Goal: Transaction & Acquisition: Purchase product/service

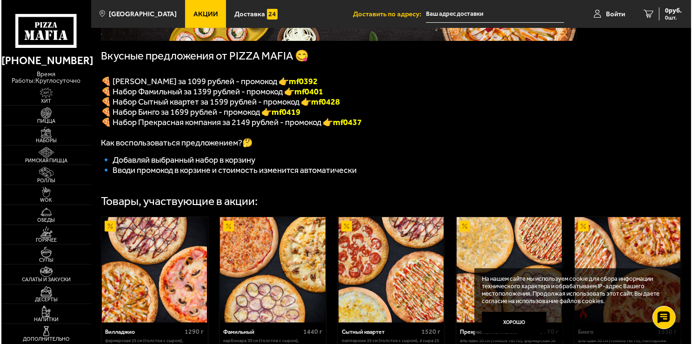
scroll to position [186, 0]
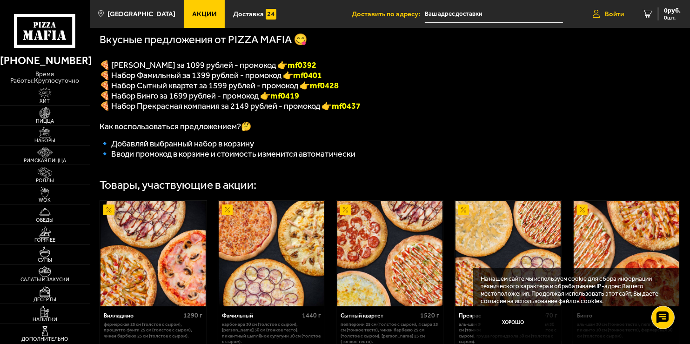
click at [616, 13] on span "Войти" at bounding box center [614, 14] width 19 height 7
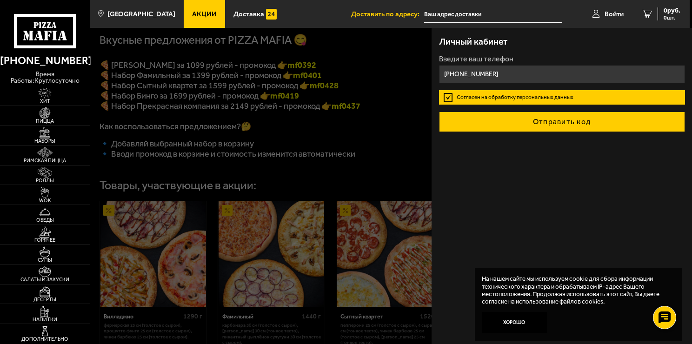
type input "+7 (921) 400-10-21"
click at [552, 120] on button "Отправить код" at bounding box center [562, 122] width 246 height 20
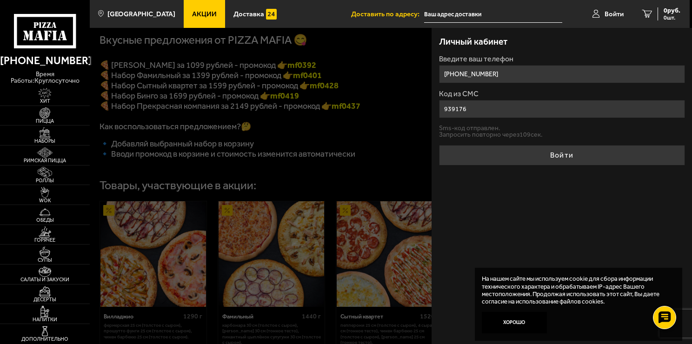
type input "939176"
click at [439, 145] on button "Войти" at bounding box center [562, 155] width 246 height 20
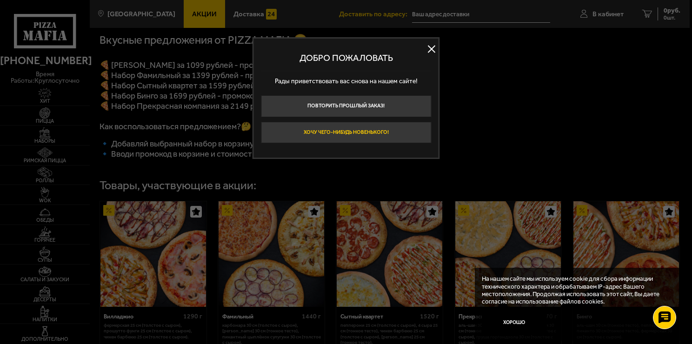
click at [366, 131] on button "Хочу чего-нибудь новенького!" at bounding box center [346, 133] width 170 height 22
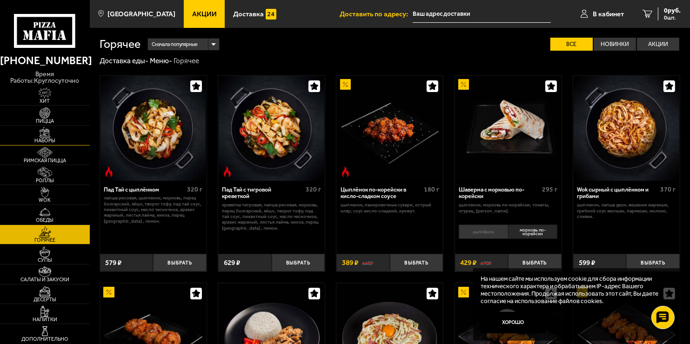
click at [43, 135] on img at bounding box center [44, 132] width 27 height 11
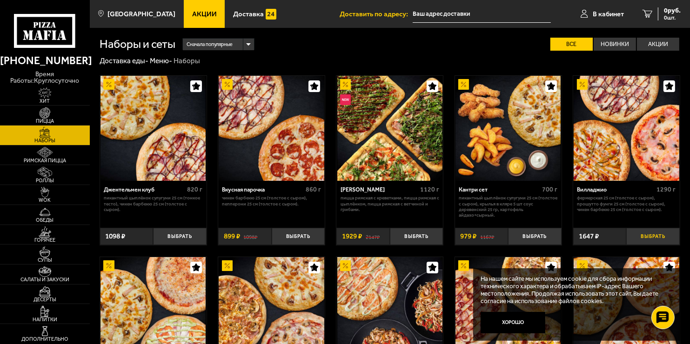
click at [654, 238] on button "Выбрать" at bounding box center [652, 237] width 53 height 18
click at [660, 13] on span "1647 руб." at bounding box center [666, 10] width 28 height 7
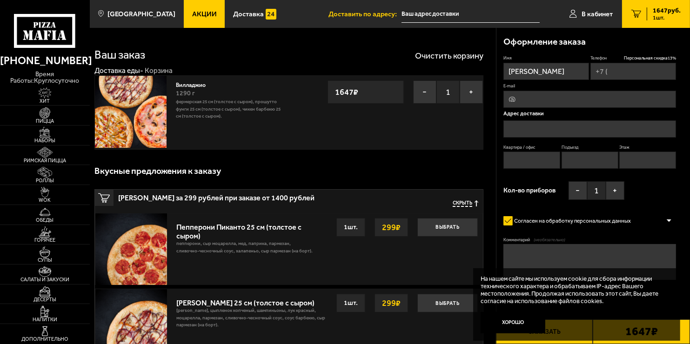
type input "+7 (921) 400-10-21"
type input "Санкт-Петербург, проспект Просвещения, 43, подъезд 14"
type input "2038"
type input "14"
type input "12"
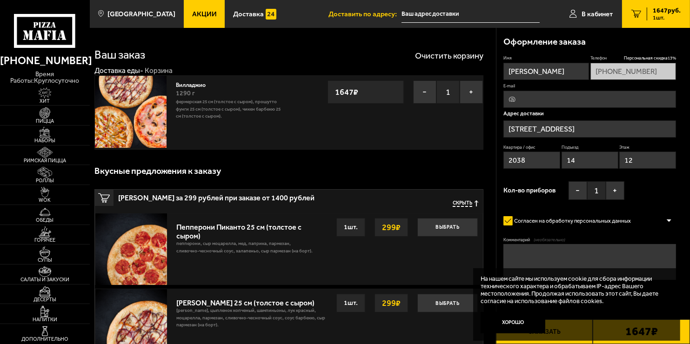
type input "проспект Просвещения, 43"
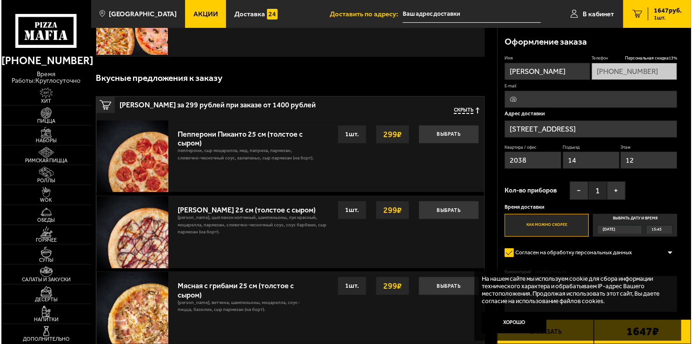
scroll to position [47, 0]
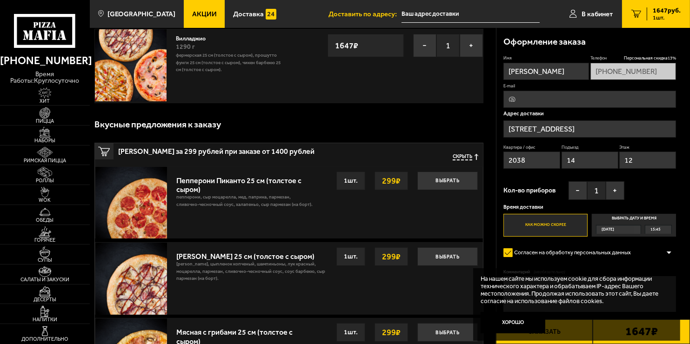
click at [605, 127] on input "проспект Просвещения, 43" at bounding box center [589, 128] width 173 height 17
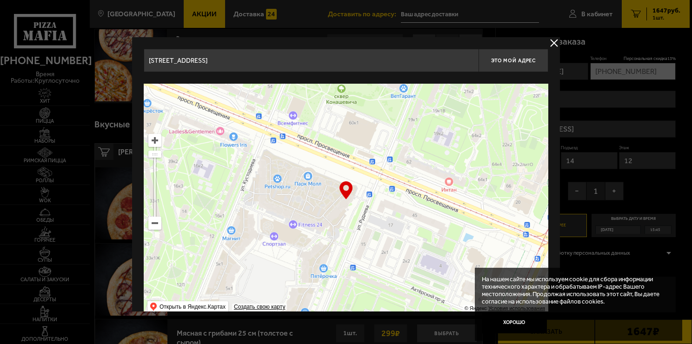
drag, startPoint x: 240, startPoint y: 63, endPoint x: 65, endPoint y: 49, distance: 176.4
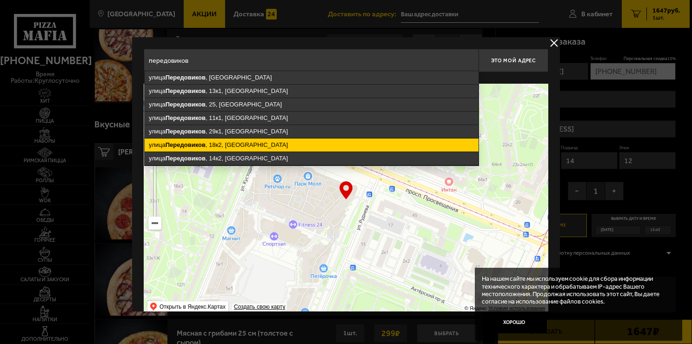
click at [225, 141] on ymaps "улица Передовиков , 18к2, Санкт-Петербург" at bounding box center [312, 145] width 334 height 13
type input "Санкт-Петербург, улица Передовиков, 18к2"
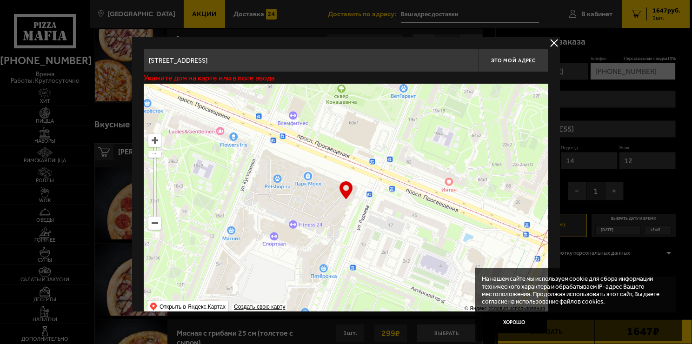
type input "улица Передовиков, 18к2"
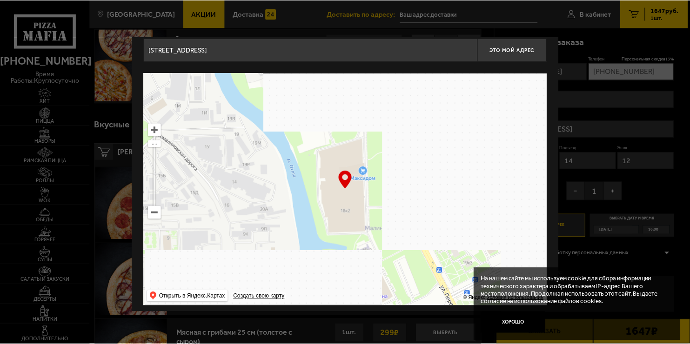
scroll to position [16, 0]
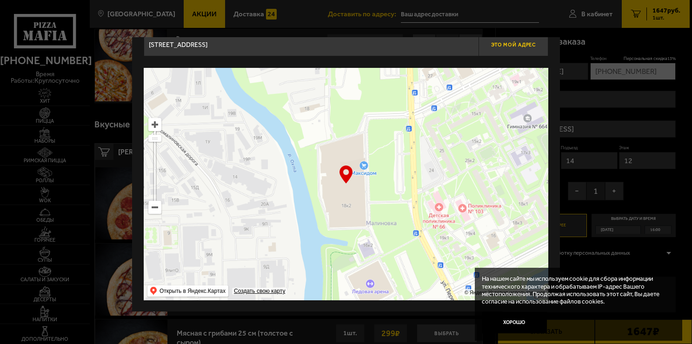
click at [500, 43] on span "Это мой адрес" at bounding box center [513, 45] width 45 height 6
type input "улица Передовиков, 18к2"
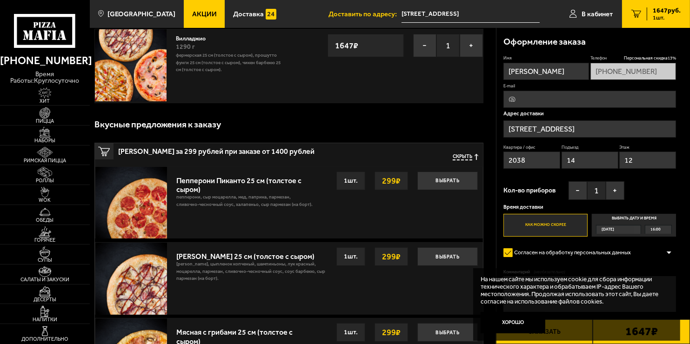
drag, startPoint x: 534, startPoint y: 159, endPoint x: 462, endPoint y: 155, distance: 71.7
type input "2"
click at [555, 156] on div "Квартира / офис Подъезд 14 Этаж 12" at bounding box center [589, 159] width 173 height 28
drag, startPoint x: 643, startPoint y: 164, endPoint x: 582, endPoint y: 154, distance: 61.6
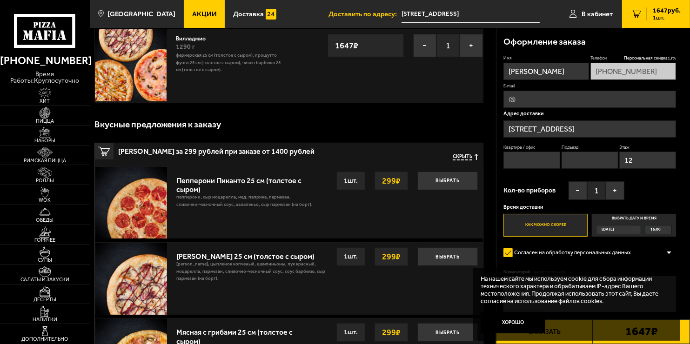
click at [584, 156] on div "Квартира / офис Подъезд Этаж 12" at bounding box center [589, 159] width 173 height 28
drag, startPoint x: 586, startPoint y: 174, endPoint x: 592, endPoint y: 174, distance: 6.0
click at [586, 173] on div "Имя Вадим Телефон Персональная скидка 13 % +7 (921) 400-10-21 E-mail Адрес дост…" at bounding box center [589, 145] width 173 height 181
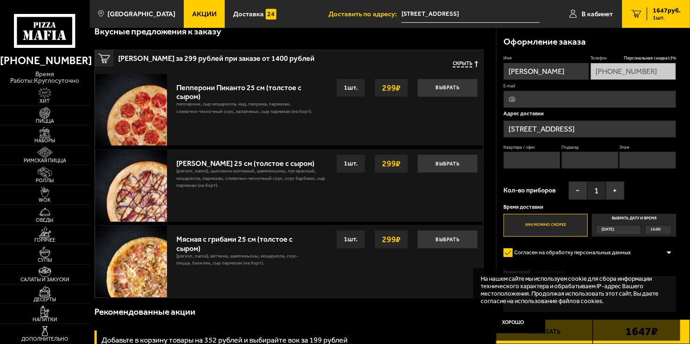
drag, startPoint x: 532, startPoint y: 162, endPoint x: 567, endPoint y: 158, distance: 35.6
click at [532, 162] on input "Квартира / офис" at bounding box center [531, 160] width 57 height 17
type input "1"
click at [582, 159] on input "Подъезд" at bounding box center [589, 160] width 57 height 17
type input "1"
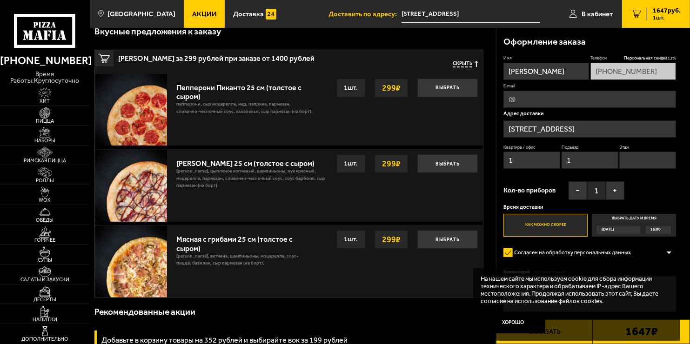
click at [660, 160] on input "Этаж" at bounding box center [647, 160] width 57 height 17
type input "1"
type input "2"
click at [643, 178] on div "Имя Вадим Телефон Персональная скидка 13 % +7 (921) 400-10-21 E-mail Адрес дост…" at bounding box center [589, 145] width 173 height 181
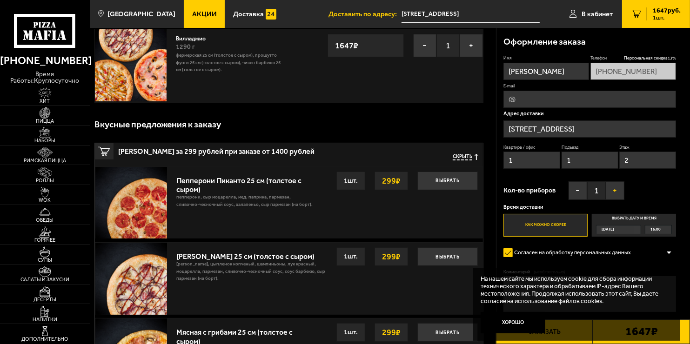
click at [618, 190] on button "+" at bounding box center [614, 190] width 19 height 19
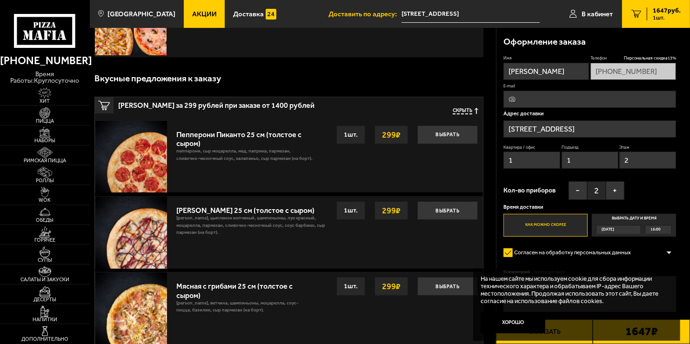
scroll to position [93, 0]
click at [515, 321] on button "Хорошо" at bounding box center [512, 322] width 65 height 21
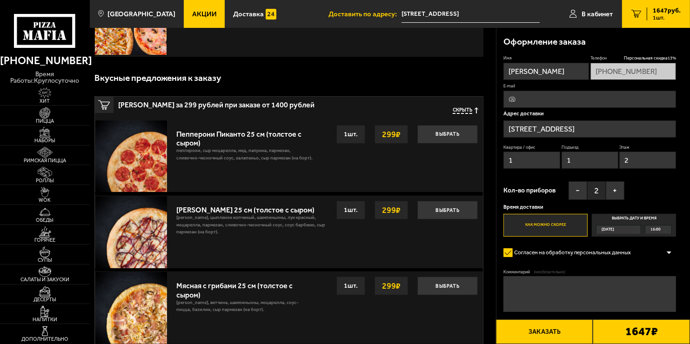
scroll to position [140, 0]
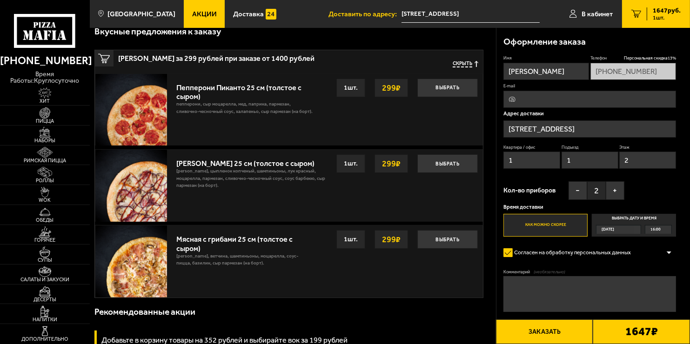
click at [551, 288] on textarea "Комментарий (необязательно)" at bounding box center [589, 294] width 173 height 36
click at [558, 284] on textarea "Спортивный Центр ВМЯЧ" at bounding box center [589, 294] width 173 height 36
click at [585, 283] on textarea "Спортивный Центр "ВМЯЧ" at bounding box center [589, 294] width 173 height 36
type textarea "Спортивный Центр "ВМЯЧ"-отдать на ресепшен"
drag, startPoint x: 547, startPoint y: 340, endPoint x: 561, endPoint y: 330, distance: 17.3
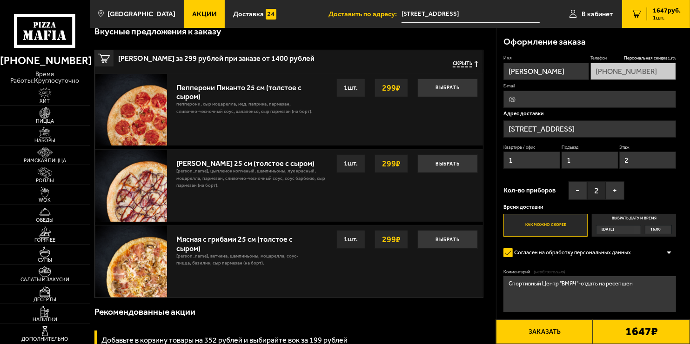
click at [547, 340] on button "Заказать" at bounding box center [544, 331] width 97 height 25
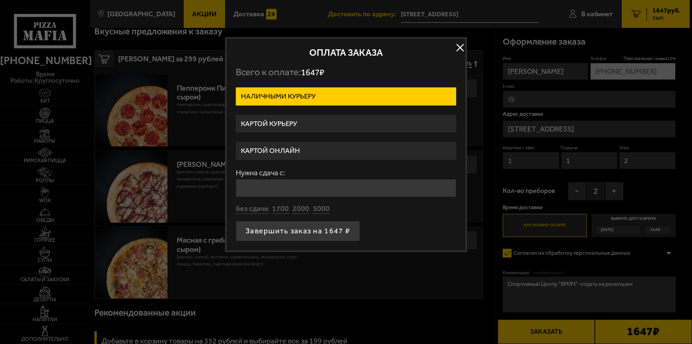
click at [305, 121] on label "Картой курьеру" at bounding box center [346, 124] width 220 height 18
click at [0, 0] on input "Картой курьеру" at bounding box center [0, 0] width 0 height 0
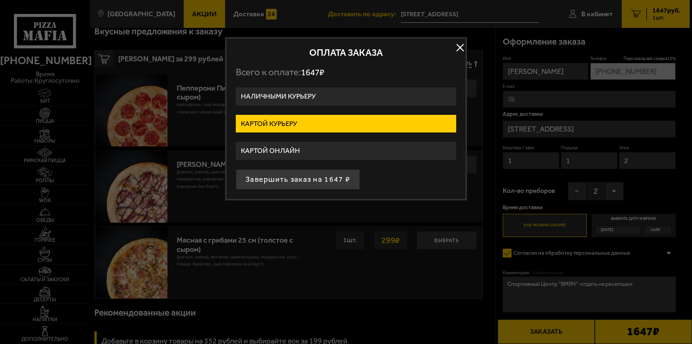
click at [461, 45] on button "button" at bounding box center [460, 47] width 14 height 14
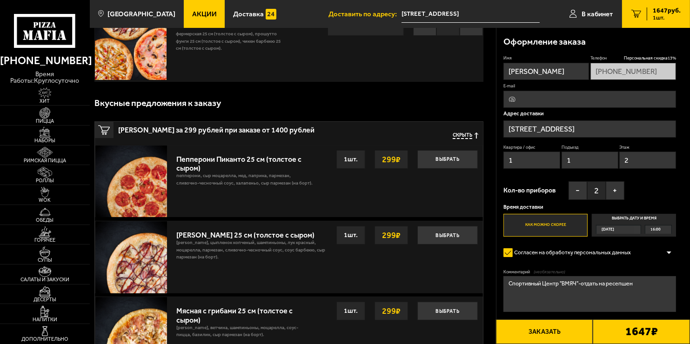
scroll to position [0, 0]
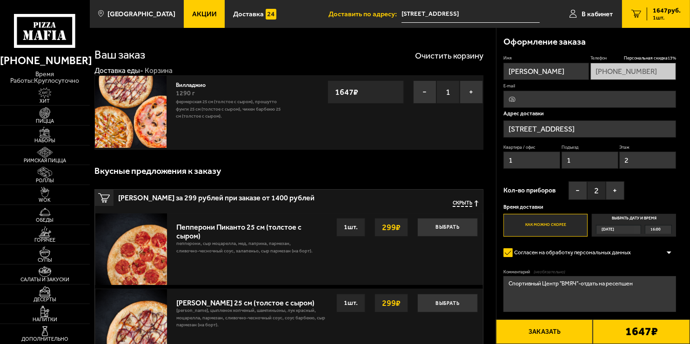
click at [543, 99] on input "E-mail" at bounding box center [589, 99] width 173 height 17
click at [497, 172] on div "Оформление заказа Имя Вадим Телефон Персональная скидка 13 % +7 (921) 400-10-21…" at bounding box center [593, 191] width 194 height 327
click at [636, 12] on icon "1" at bounding box center [636, 14] width 10 height 8
click at [666, 10] on span "1647 руб." at bounding box center [666, 10] width 28 height 7
click at [671, 253] on div at bounding box center [669, 252] width 14 height 7
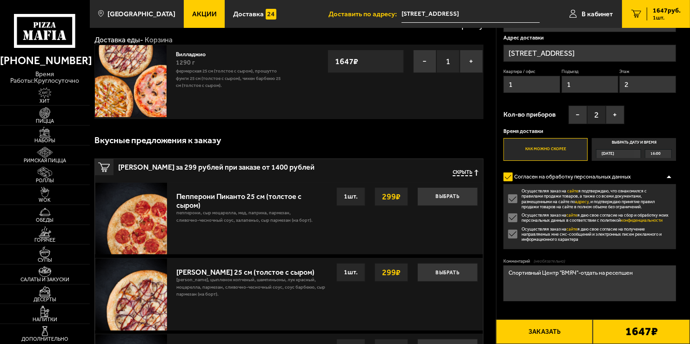
scroll to position [93, 0]
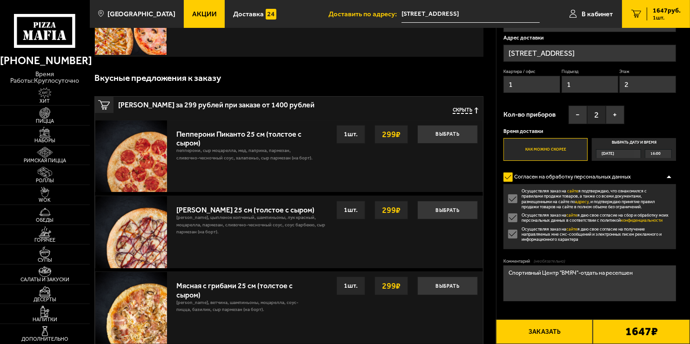
click at [669, 179] on div at bounding box center [669, 176] width 14 height 7
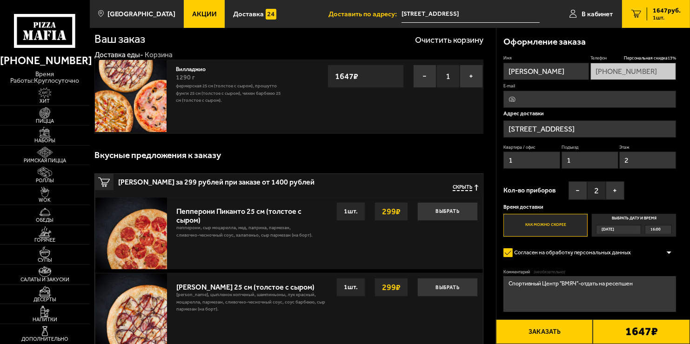
scroll to position [0, 0]
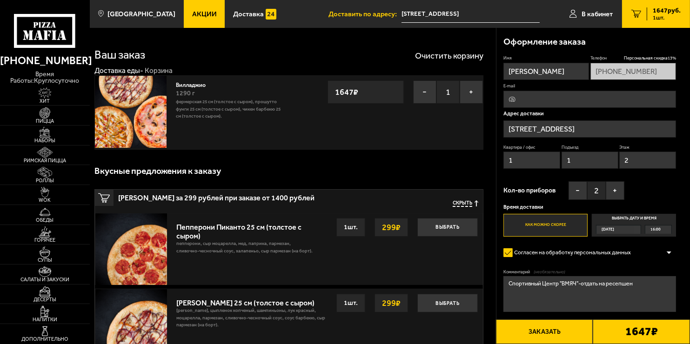
click at [612, 219] on label "Выбрать дату и время Сегодня 16:00" at bounding box center [633, 225] width 84 height 23
click at [0, 0] on input "Выбрать дату и время Сегодня 16:00" at bounding box center [0, 0] width 0 height 0
click at [562, 220] on label "Как можно скорее" at bounding box center [545, 225] width 84 height 23
click at [0, 0] on input "Как можно скорее" at bounding box center [0, 0] width 0 height 0
click at [666, 8] on span "1647 руб." at bounding box center [666, 10] width 28 height 7
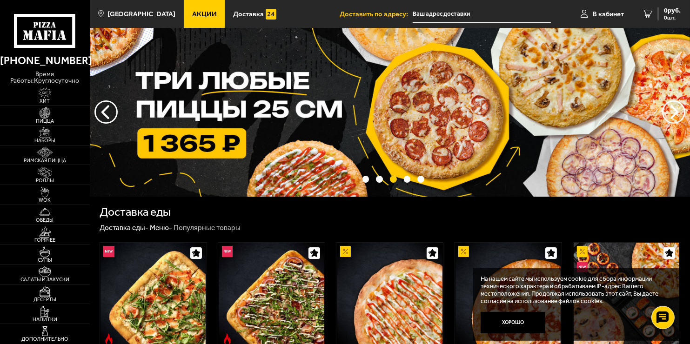
click at [197, 12] on span "Акции" at bounding box center [204, 14] width 25 height 7
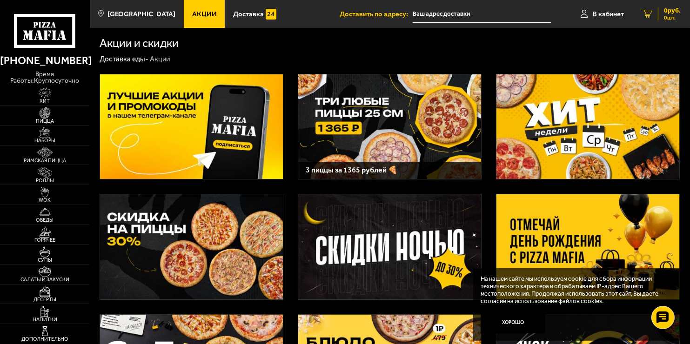
click at [658, 12] on div "0 руб. 0 шт." at bounding box center [669, 13] width 23 height 13
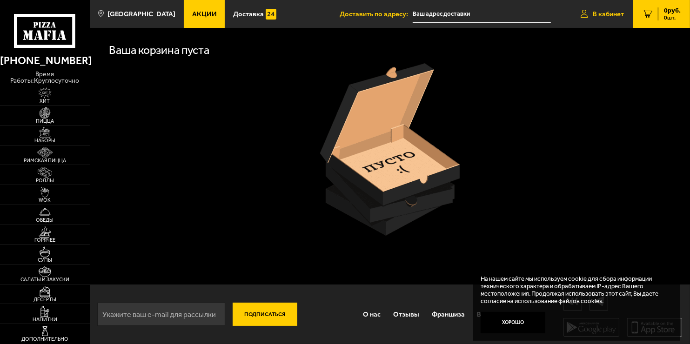
click at [604, 13] on span "В кабинет" at bounding box center [607, 14] width 31 height 7
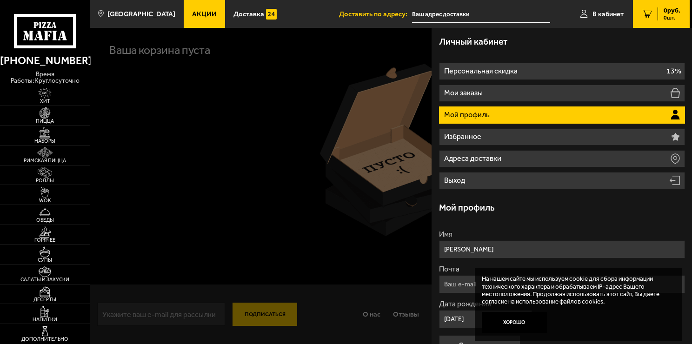
click at [501, 112] on li "Мой профиль" at bounding box center [562, 114] width 246 height 17
click at [570, 42] on div "Личный кабинет" at bounding box center [562, 41] width 246 height 27
drag, startPoint x: 372, startPoint y: 66, endPoint x: 383, endPoint y: 63, distance: 11.4
click at [373, 66] on div at bounding box center [436, 200] width 692 height 344
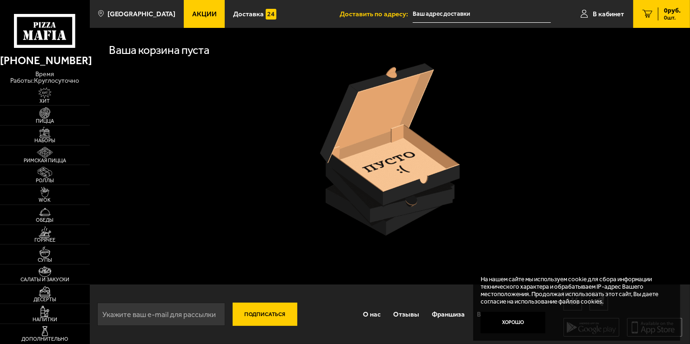
click at [651, 16] on link "0 руб. 0 шт." at bounding box center [661, 14] width 57 height 28
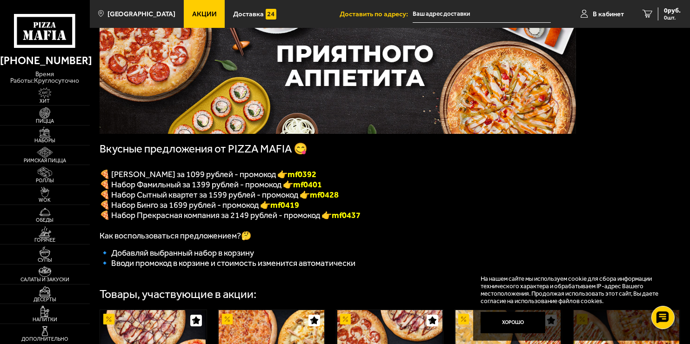
scroll to position [140, 0]
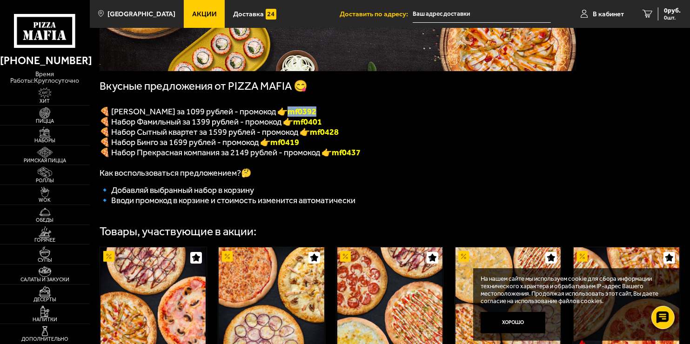
drag, startPoint x: 327, startPoint y: 113, endPoint x: 299, endPoint y: 116, distance: 27.6
click at [299, 116] on p "🍕 [PERSON_NAME] за 1099 рублей - промокод 👉 mf0392" at bounding box center [338, 111] width 476 height 10
copy font "mf0392"
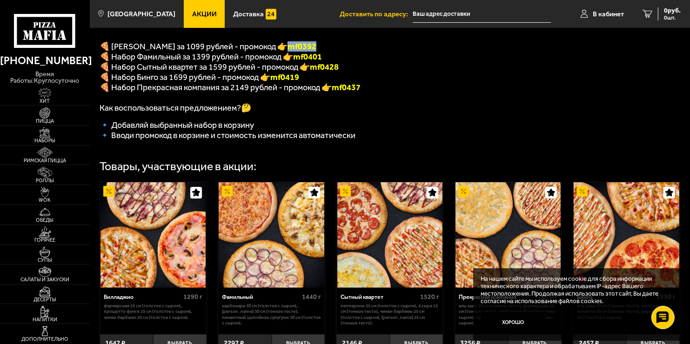
scroll to position [313, 0]
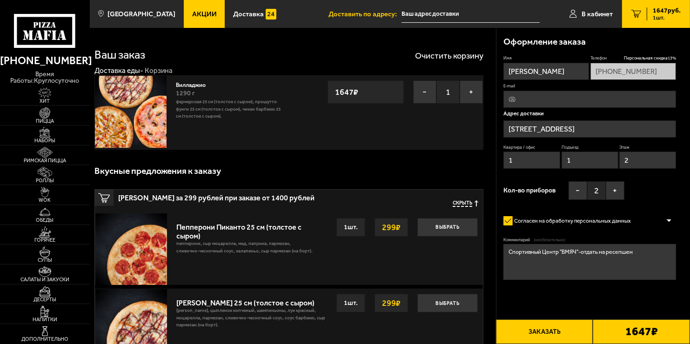
type input "[STREET_ADDRESS]"
type input "улица Передовиков, 18к2"
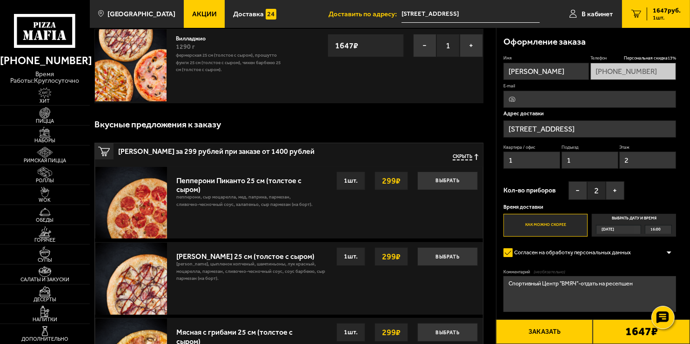
scroll to position [47, 0]
click at [510, 251] on label "Согласен на обработку персональных данных" at bounding box center [570, 253] width 135 height 14
click at [0, 0] on input "Согласен на обработку персональных данных" at bounding box center [0, 0] width 0 height 0
click at [508, 251] on label "Согласен на обработку персональных данных" at bounding box center [570, 253] width 135 height 14
click at [0, 0] on input "Согласен на обработку персональных данных" at bounding box center [0, 0] width 0 height 0
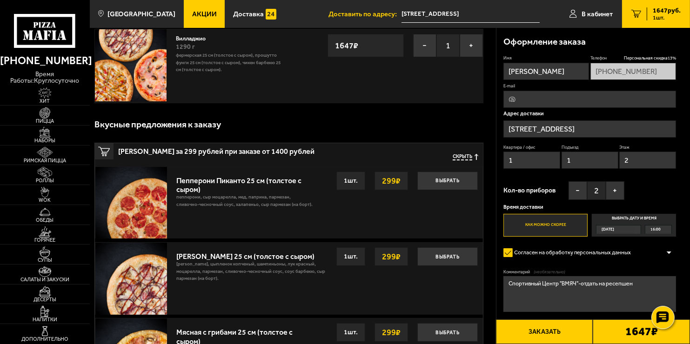
scroll to position [186, 0]
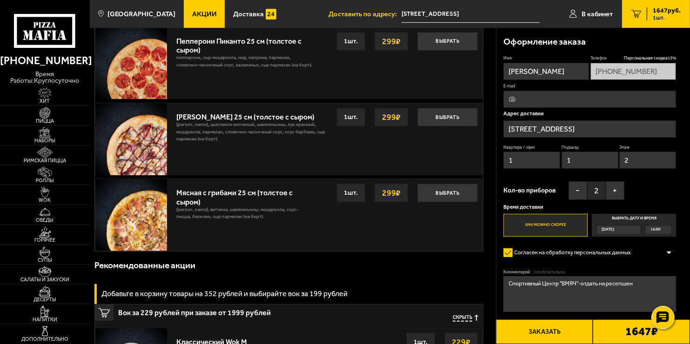
click at [643, 334] on b "1647 ₽" at bounding box center [641, 332] width 33 height 12
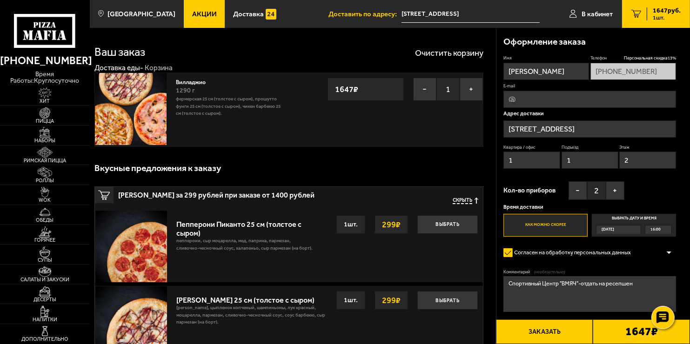
scroll to position [0, 0]
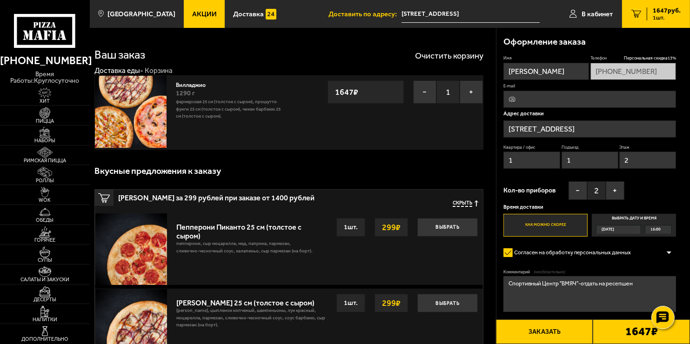
click at [650, 14] on div "1647 руб. 1 шт." at bounding box center [663, 13] width 34 height 13
click at [40, 20] on icon at bounding box center [45, 31] width 62 height 34
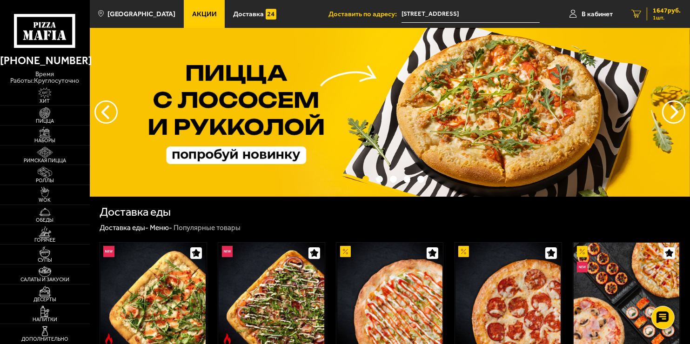
click at [659, 17] on span "1 шт." at bounding box center [666, 18] width 28 height 6
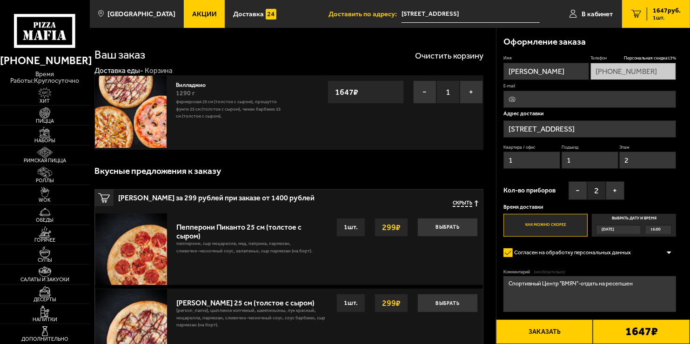
click at [662, 13] on span "1647 руб." at bounding box center [666, 10] width 28 height 7
drag, startPoint x: 580, startPoint y: 9, endPoint x: 588, endPoint y: 10, distance: 8.0
click at [581, 9] on link "В кабинет" at bounding box center [591, 14] width 62 height 28
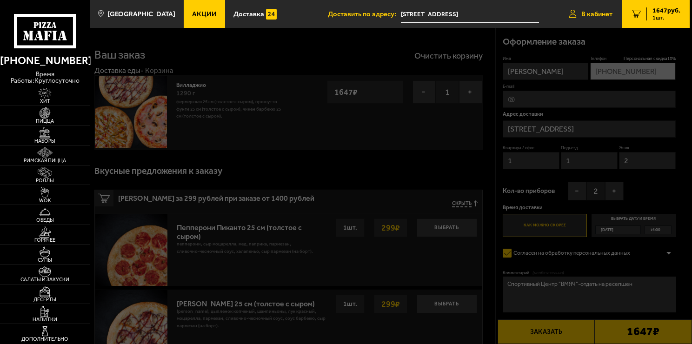
type input "проспект Просвещения, 43"
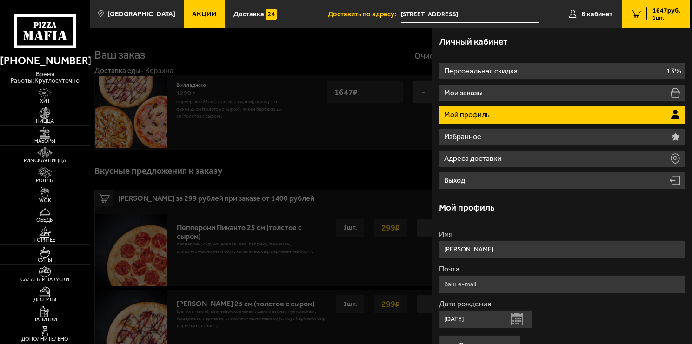
click at [408, 154] on div at bounding box center [436, 200] width 692 height 344
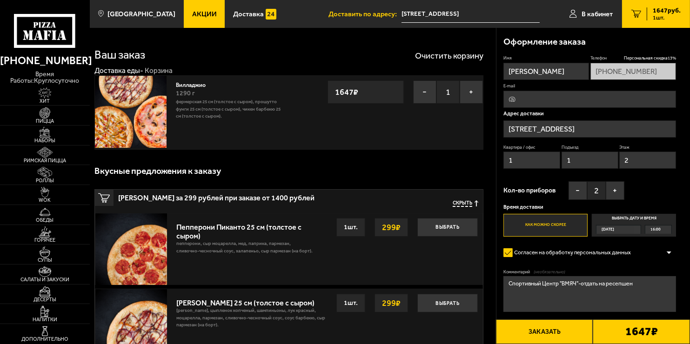
click at [225, 87] on div "Вилладжио 1290 г Фермерская 25 см (толстое с сыром), Прошутто Фунги 25 см (толс…" at bounding box center [230, 100] width 108 height 40
click at [668, 253] on div at bounding box center [669, 252] width 14 height 7
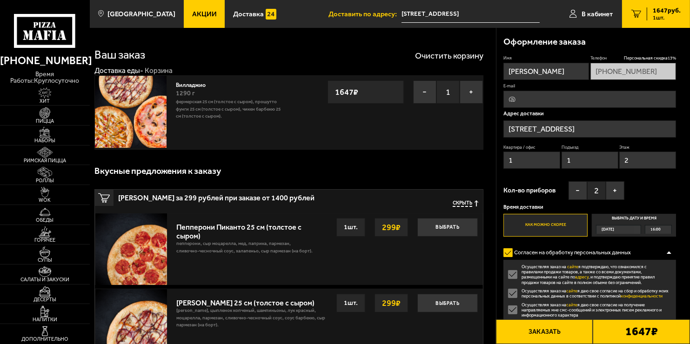
click at [668, 251] on div at bounding box center [669, 252] width 14 height 7
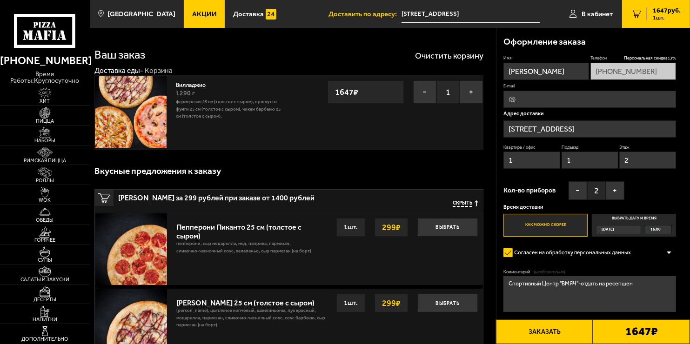
click at [560, 68] on input "Вадим" at bounding box center [546, 71] width 86 height 17
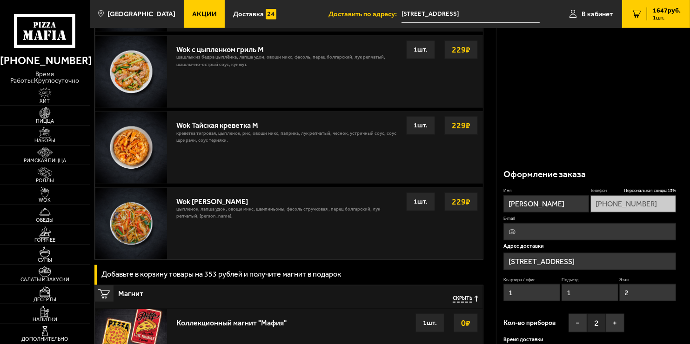
scroll to position [910, 0]
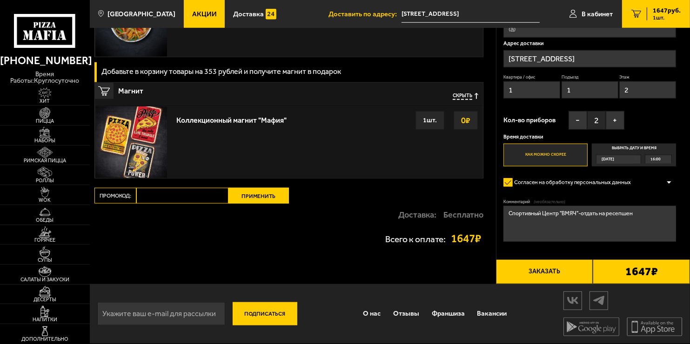
click at [173, 192] on input "Промокод:" at bounding box center [182, 196] width 92 height 16
paste input "mf0392"
type input "mf0392"
click at [260, 196] on button "Применить" at bounding box center [258, 196] width 60 height 16
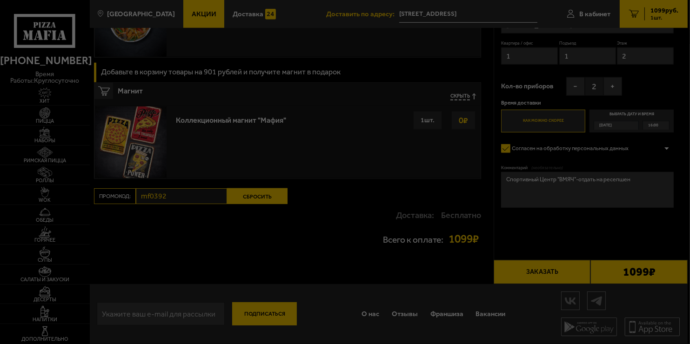
scroll to position [692, 0]
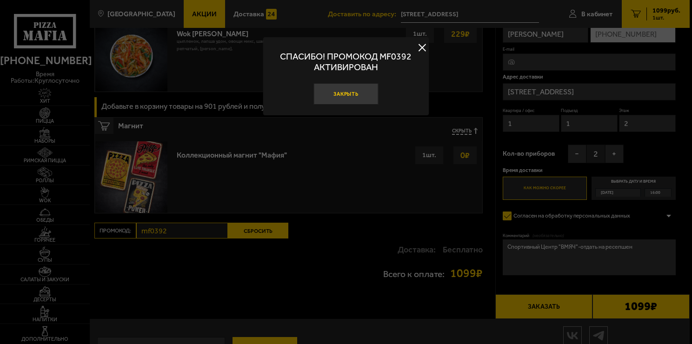
click at [340, 93] on button "Закрыть" at bounding box center [345, 94] width 65 height 22
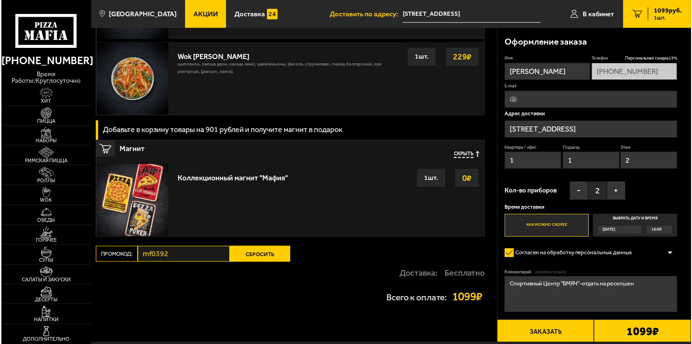
scroll to position [725, 0]
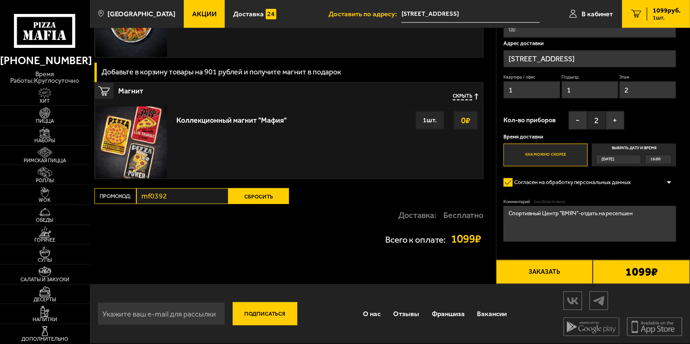
click at [556, 268] on button "Заказать" at bounding box center [544, 272] width 97 height 25
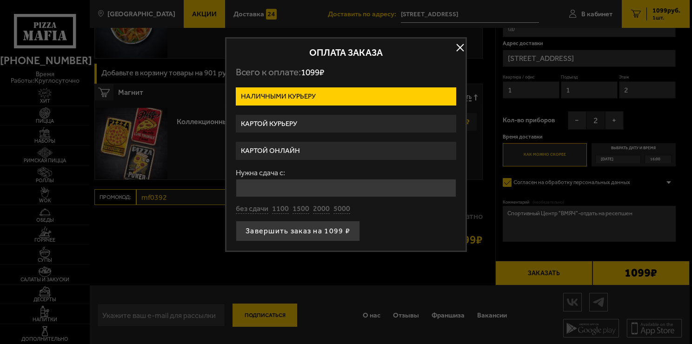
click at [282, 120] on label "Картой курьеру" at bounding box center [346, 124] width 220 height 18
click at [0, 0] on input "Картой курьеру" at bounding box center [0, 0] width 0 height 0
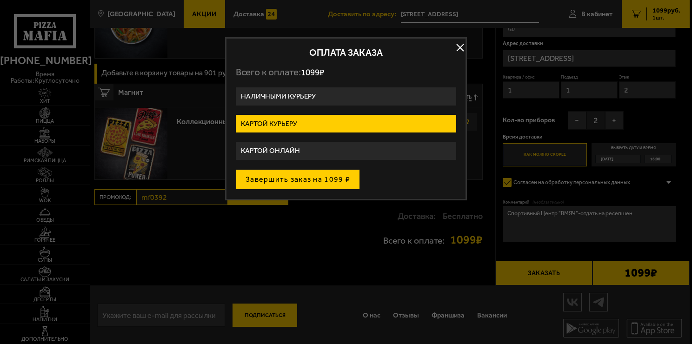
click at [287, 175] on button "Завершить заказ на 1099 ₽" at bounding box center [298, 179] width 124 height 20
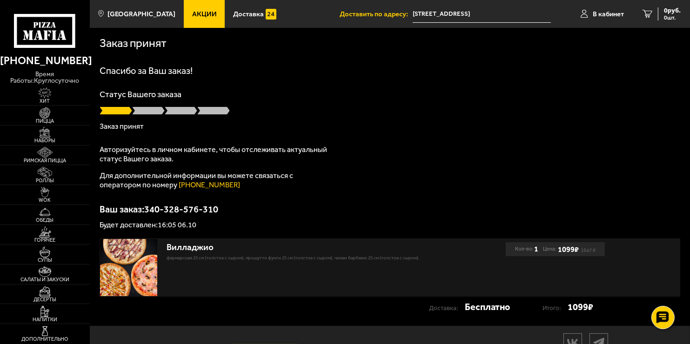
scroll to position [42, 0]
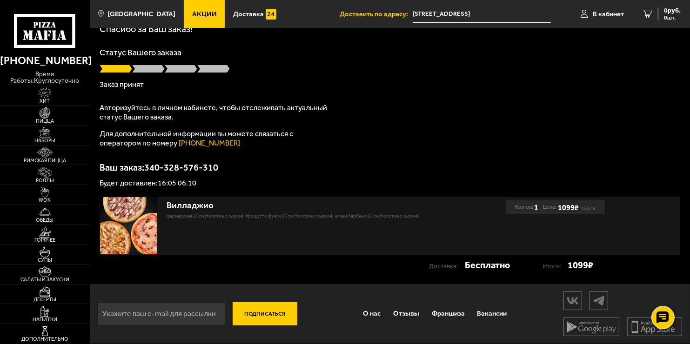
drag, startPoint x: 133, startPoint y: 210, endPoint x: 140, endPoint y: 207, distance: 7.1
click at [133, 210] on img at bounding box center [129, 226] width 58 height 58
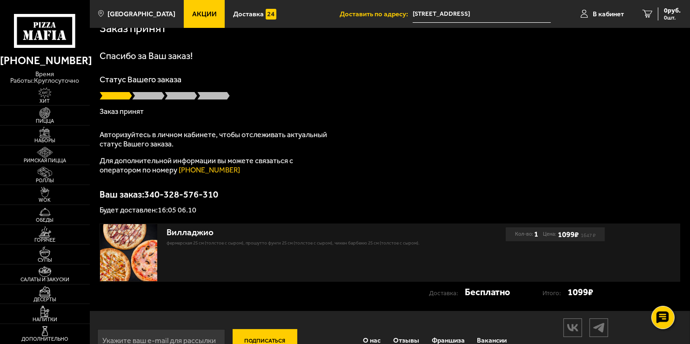
scroll to position [0, 0]
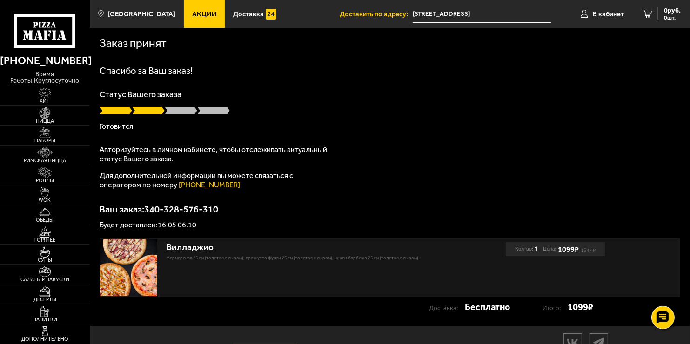
drag, startPoint x: 444, startPoint y: 65, endPoint x: 469, endPoint y: 64, distance: 24.7
click at [444, 65] on div "Заказ принят Спасибо за Ваш заказ! Статус Вашего заказа Готовится Авторизуйтесь…" at bounding box center [390, 177] width 600 height 298
